Goal: Task Accomplishment & Management: Manage account settings

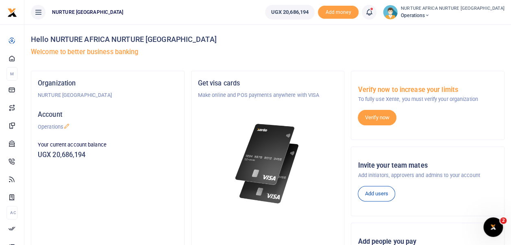
click at [373, 11] on icon at bounding box center [369, 12] width 8 height 9
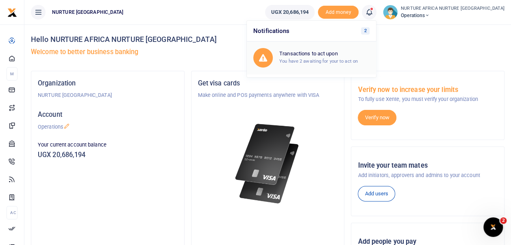
click at [344, 55] on h6 "Transactions to act upon" at bounding box center [324, 53] width 90 height 7
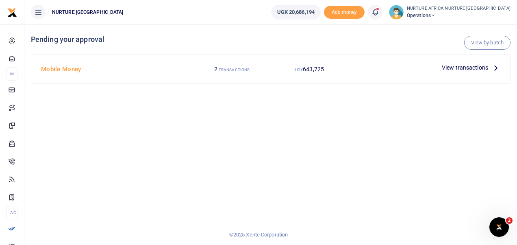
click at [461, 68] on span "View transactions" at bounding box center [465, 67] width 46 height 9
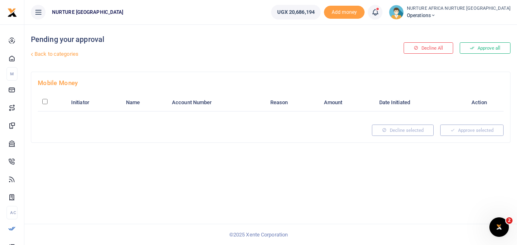
click at [379, 12] on span at bounding box center [379, 12] width 0 height 0
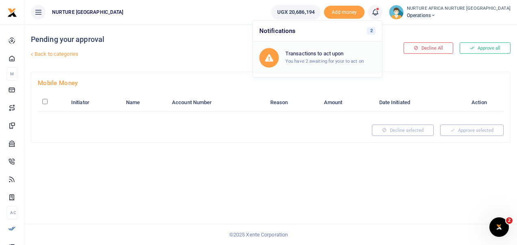
click at [364, 54] on h6 "Transactions to act upon" at bounding box center [330, 53] width 90 height 7
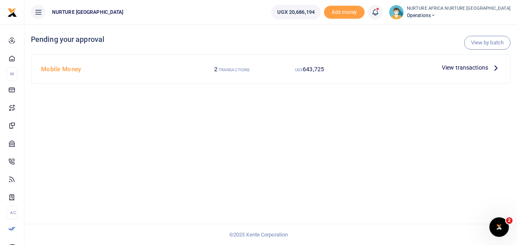
click at [459, 65] on span "View transactions" at bounding box center [465, 67] width 46 height 9
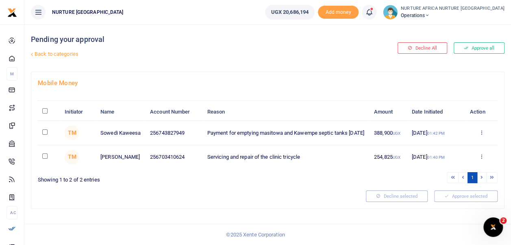
click at [46, 113] on input "\a \a : activate to sort column descending" at bounding box center [44, 110] width 5 height 5
checkbox input "true"
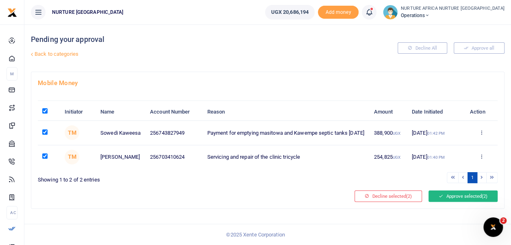
click at [468, 202] on button "Approve selected (2)" at bounding box center [463, 195] width 69 height 11
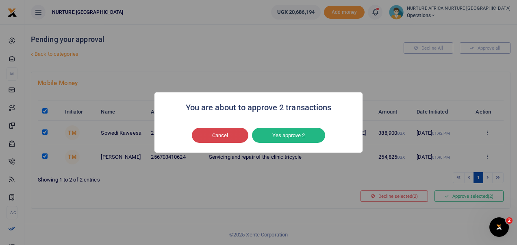
click at [224, 137] on button "Cancel" at bounding box center [220, 135] width 57 height 15
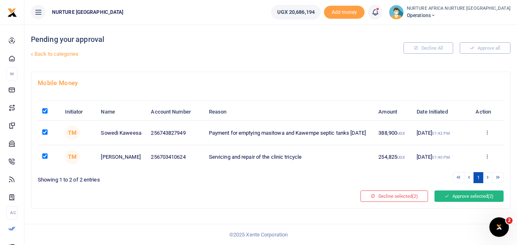
click at [476, 194] on button "Approve selected (2)" at bounding box center [469, 195] width 69 height 11
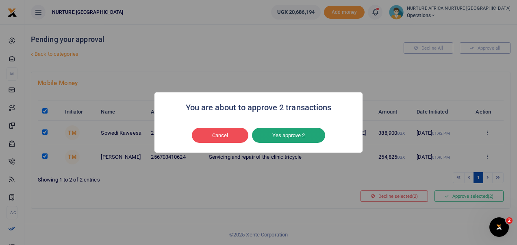
click at [287, 134] on button "Yes approve 2" at bounding box center [288, 135] width 73 height 15
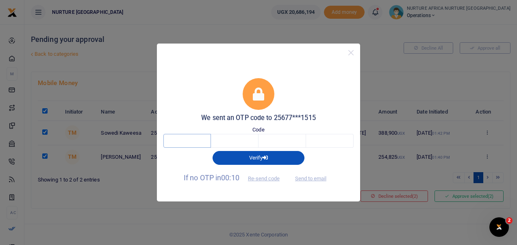
click at [192, 140] on input "text" at bounding box center [187, 141] width 48 height 14
type input "3"
type input "2"
type input "4"
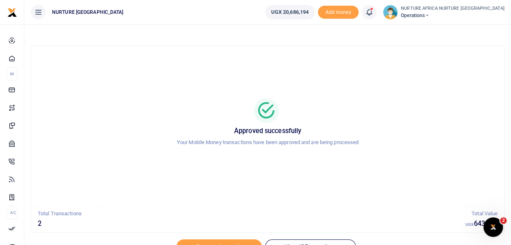
click at [373, 12] on icon at bounding box center [369, 12] width 8 height 9
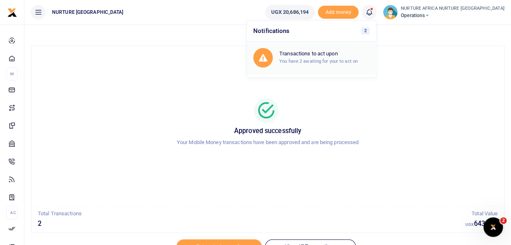
click at [334, 55] on h6 "Transactions to act upon" at bounding box center [324, 53] width 90 height 7
